Goal: Navigation & Orientation: Find specific page/section

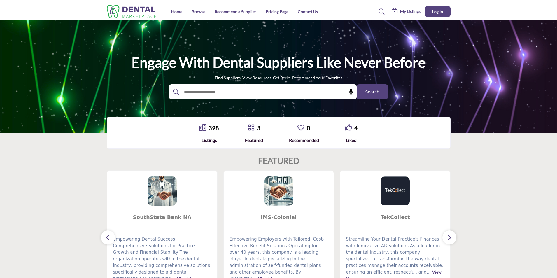
click at [373, 92] on span "Search" at bounding box center [372, 92] width 14 height 6
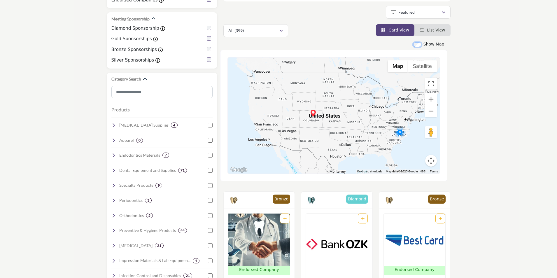
scroll to position [87, 0]
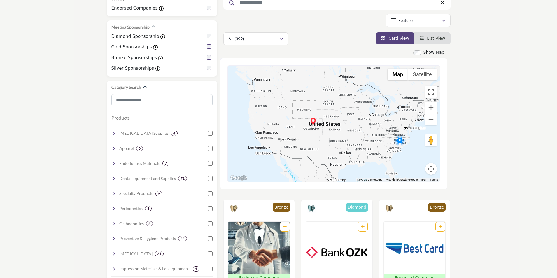
click at [400, 139] on img "Cluster of 8 locations (4 HQ, 4 Branches)\aClick to view companies" at bounding box center [400, 140] width 12 height 12
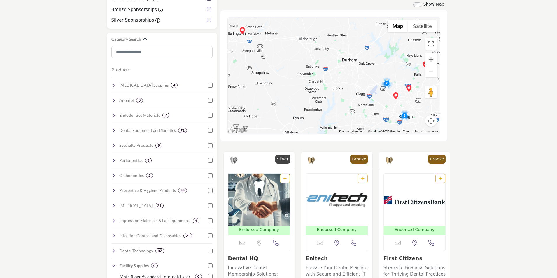
scroll to position [112, 0]
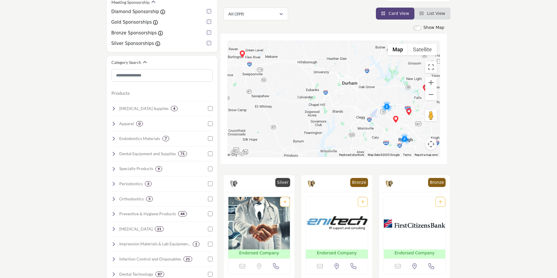
click at [386, 107] on img "Cluster of 2 locations (0 HQ, 2 Branches)\aClick to view companies" at bounding box center [387, 107] width 12 height 12
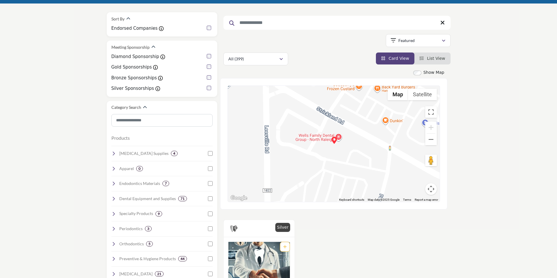
scroll to position [29, 0]
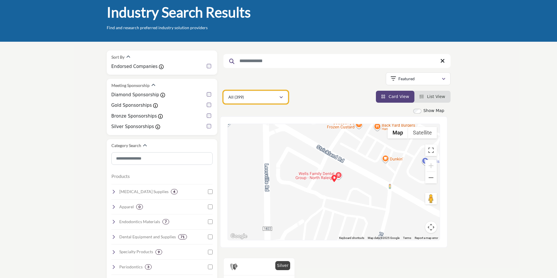
click at [276, 97] on div "All (399)" at bounding box center [253, 97] width 51 height 7
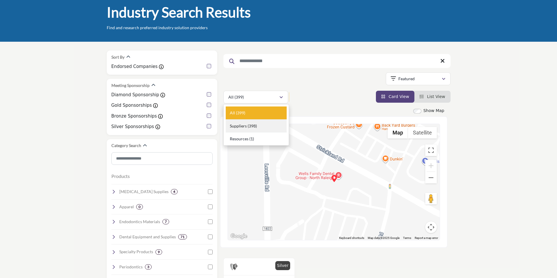
click at [251, 125] on b "(398)" at bounding box center [251, 125] width 9 height 5
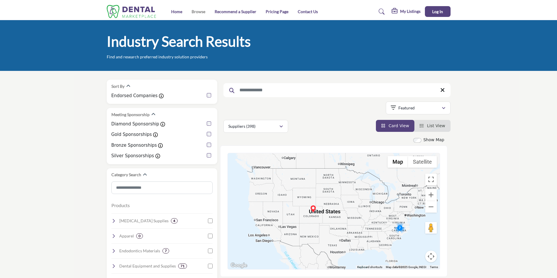
click at [199, 13] on link "Browse" at bounding box center [199, 11] width 14 height 5
